Goal: Navigation & Orientation: Go to known website

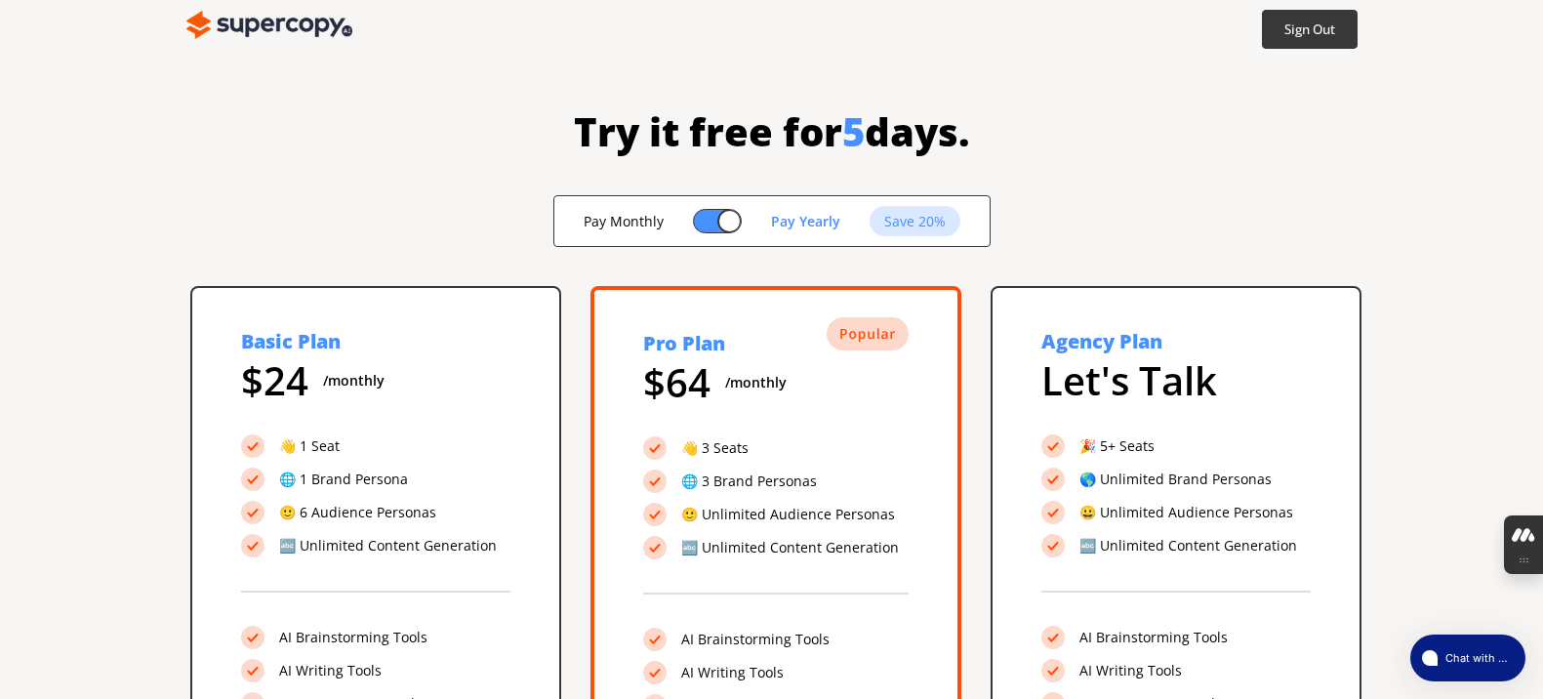
click at [290, 26] on img at bounding box center [269, 25] width 166 height 39
